Goal: Find specific page/section: Find specific page/section

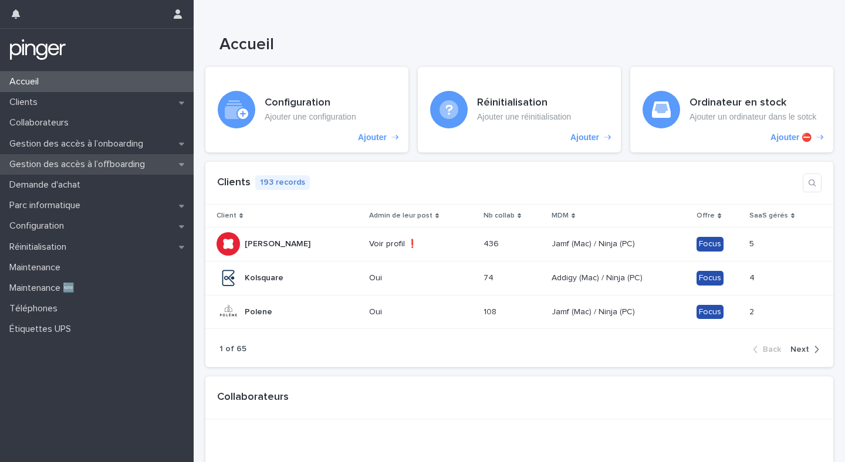
click at [121, 167] on p "Gestion des accès à l’offboarding" at bounding box center [80, 164] width 150 height 11
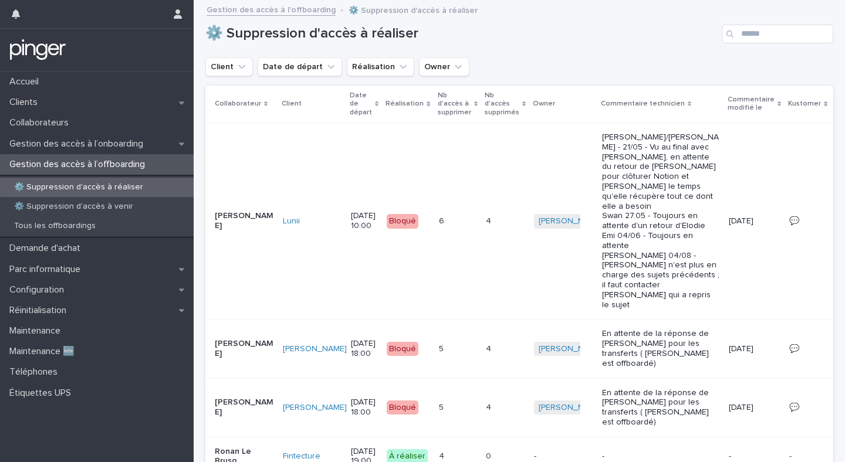
click at [123, 166] on p "Gestion des accès à l’offboarding" at bounding box center [80, 164] width 150 height 11
click at [65, 108] on div "Clients" at bounding box center [97, 102] width 194 height 21
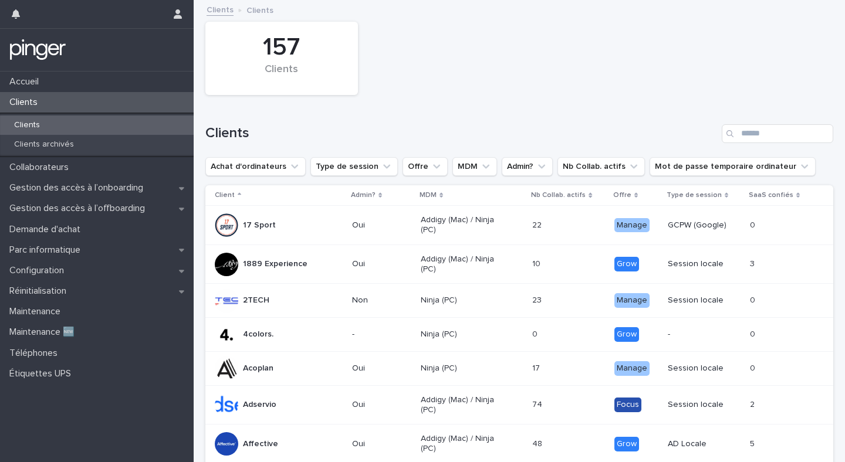
click at [758, 147] on div "Clients" at bounding box center [519, 129] width 628 height 56
click at [769, 130] on input "Search" at bounding box center [778, 133] width 112 height 19
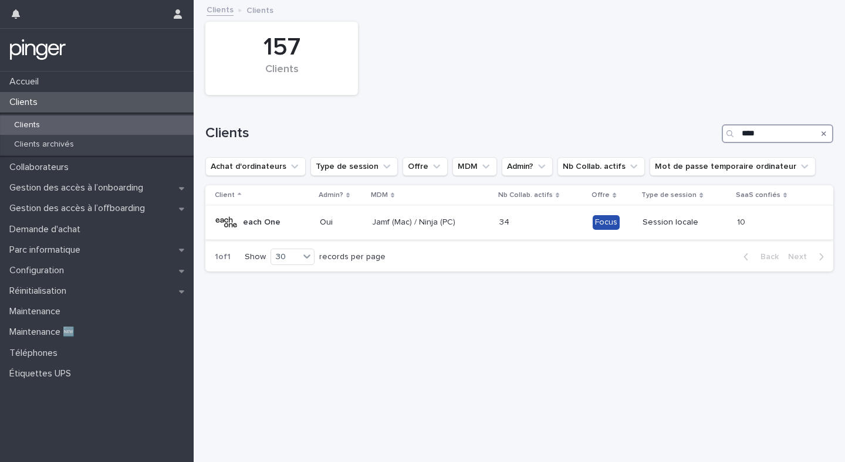
type input "****"
click at [555, 220] on div "34 34" at bounding box center [541, 222] width 84 height 19
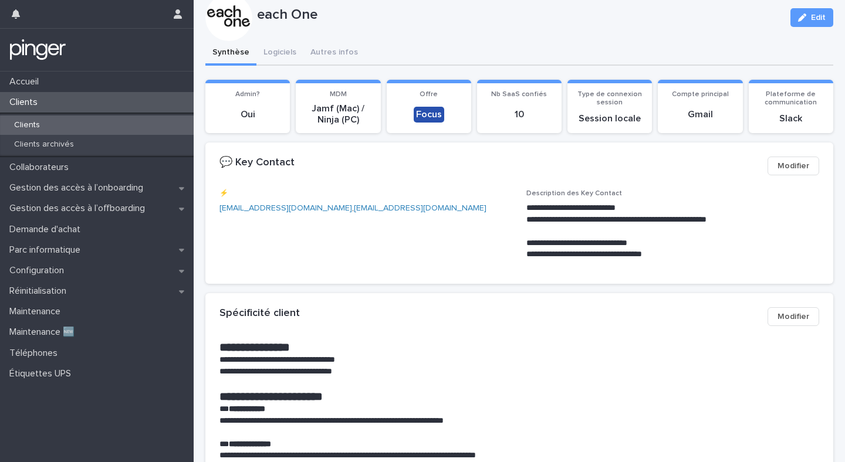
scroll to position [32, 0]
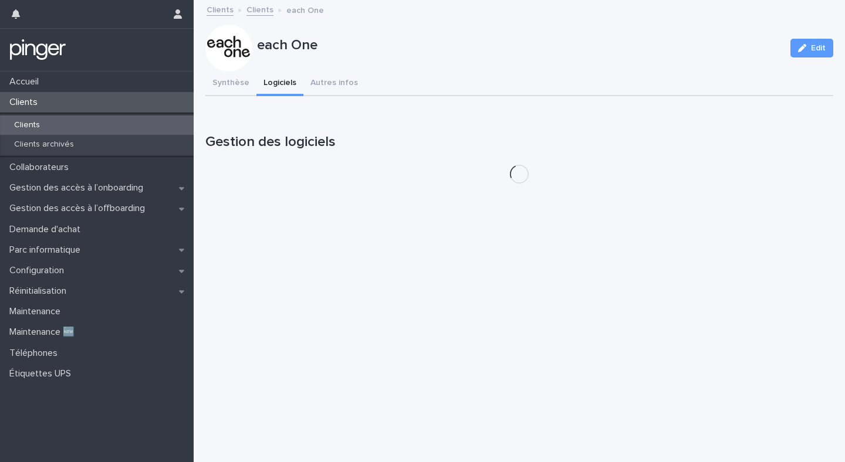
click at [277, 63] on div "**********" at bounding box center [519, 97] width 628 height 192
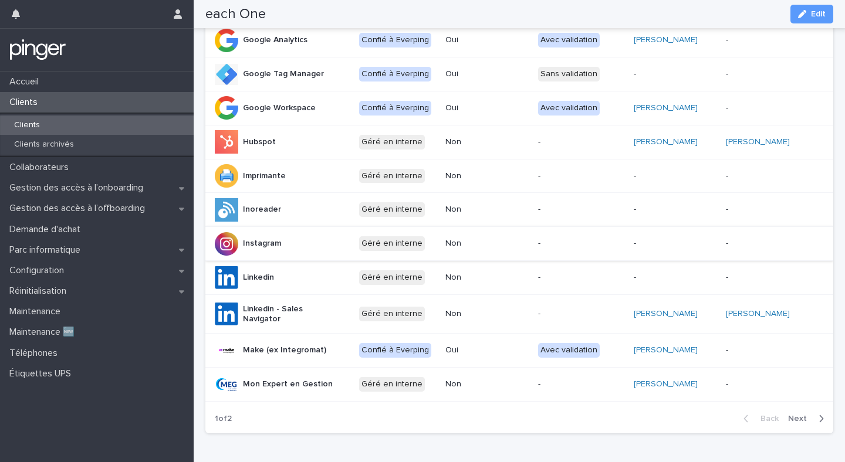
scroll to position [532, 0]
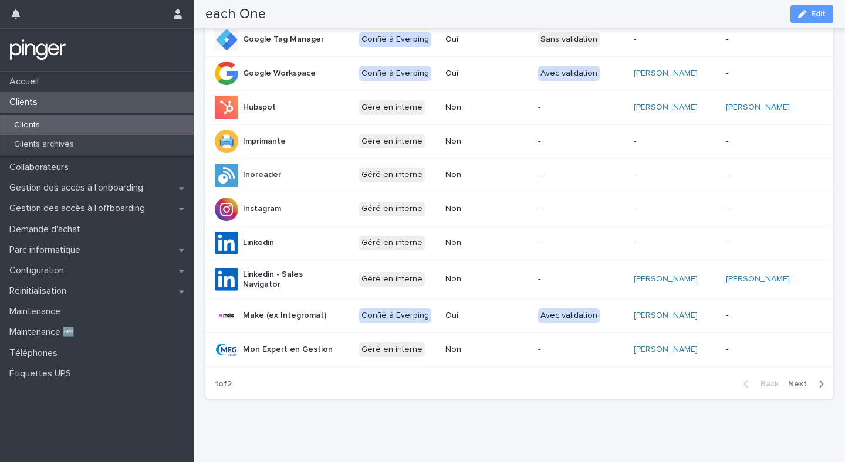
click at [805, 379] on button "Next" at bounding box center [809, 384] width 50 height 11
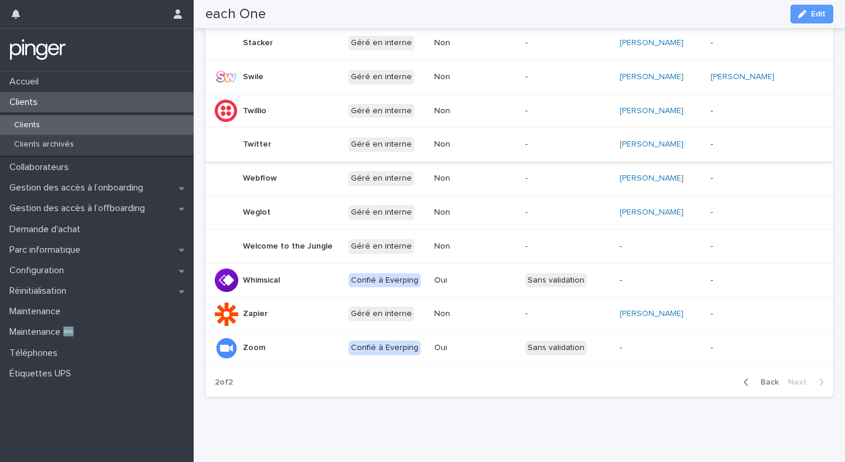
scroll to position [510, 0]
click at [764, 385] on span "Back" at bounding box center [766, 382] width 25 height 8
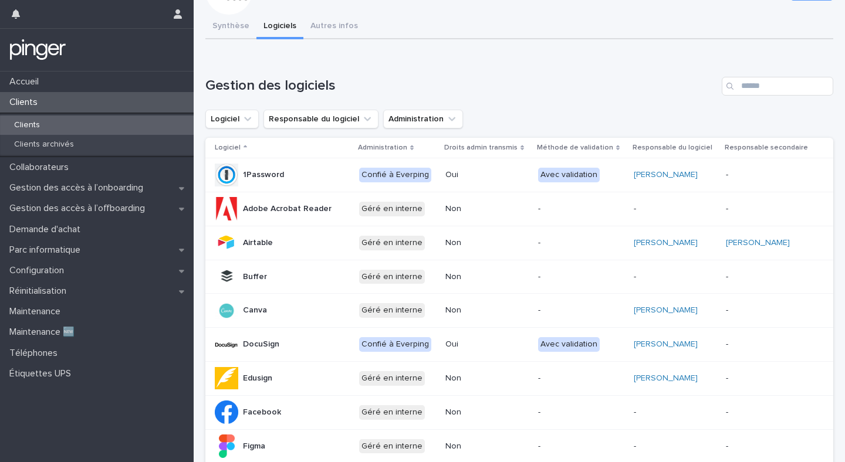
scroll to position [54, 0]
